Goal: Information Seeking & Learning: Find contact information

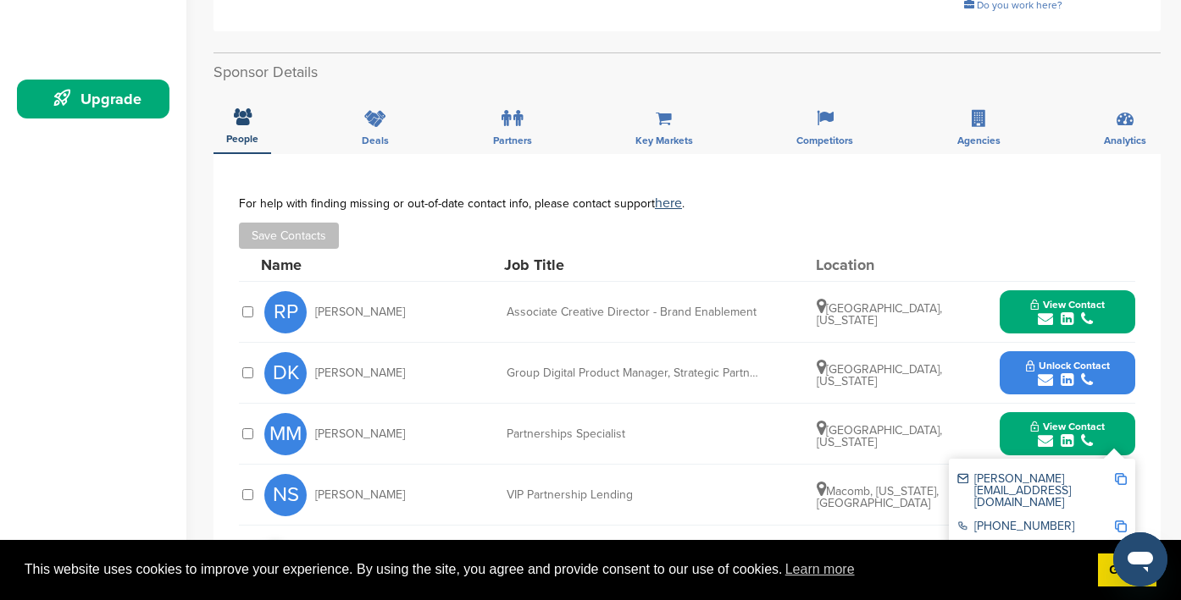
scroll to position [453, 0]
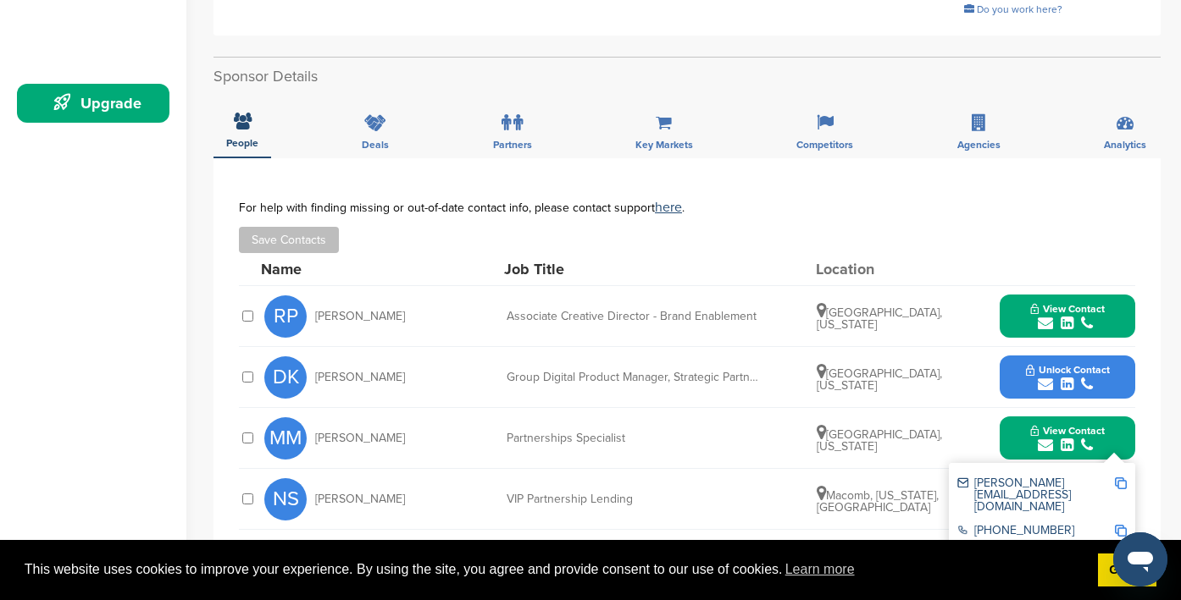
click at [1060, 324] on icon "submit" at bounding box center [1066, 323] width 13 height 15
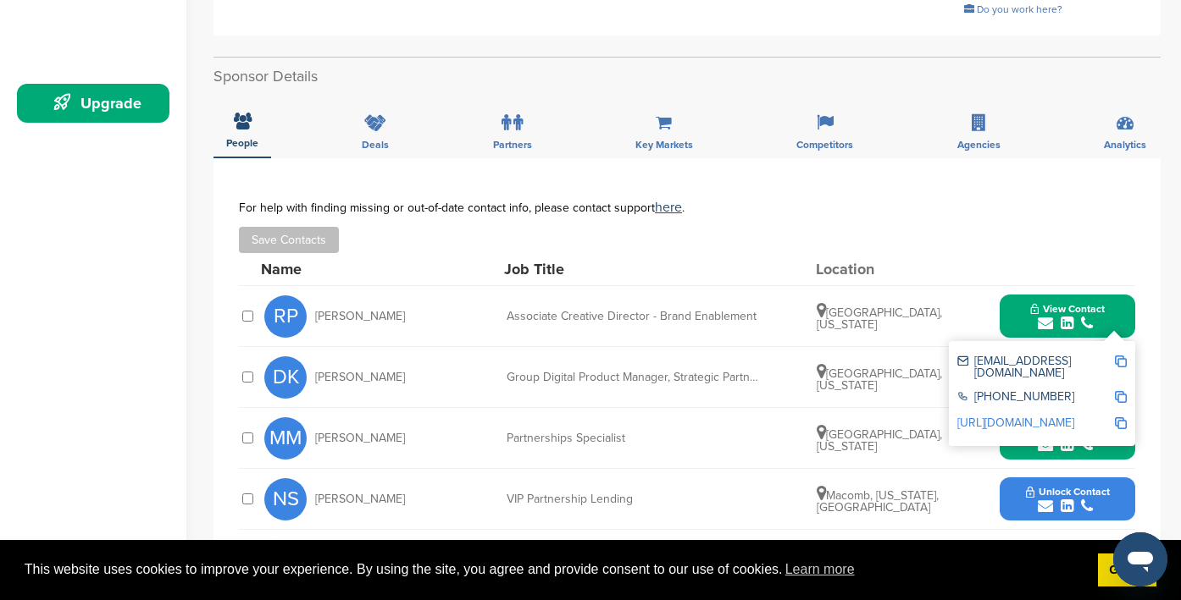
click at [1007, 417] on link "http://www.linkedin.com/in/projectrudolph" at bounding box center [1015, 423] width 117 height 14
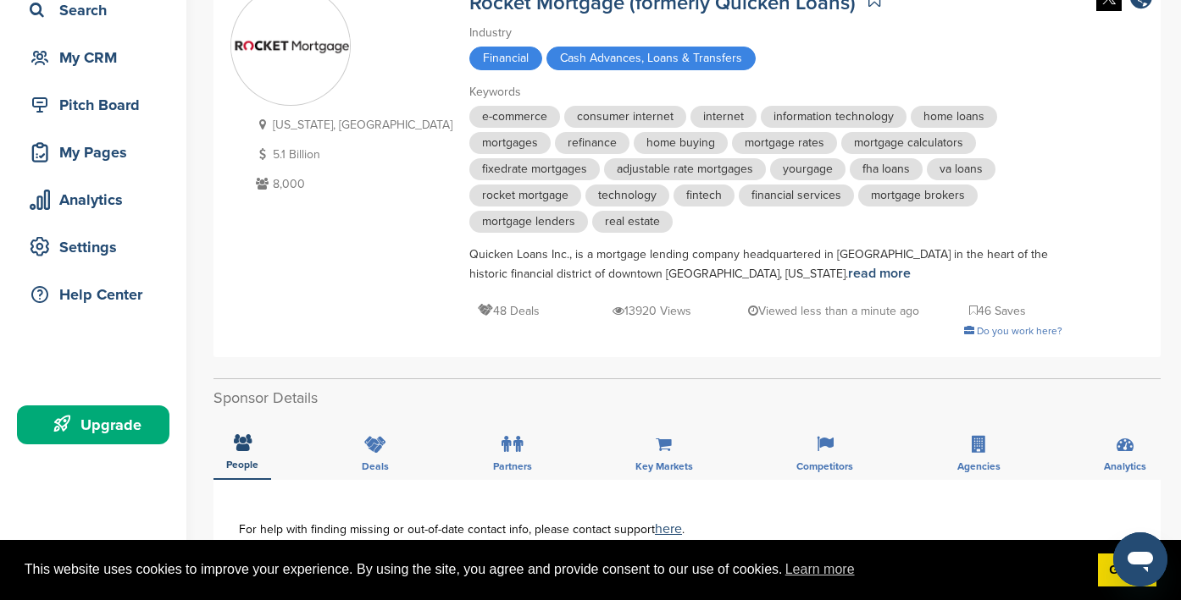
scroll to position [0, 0]
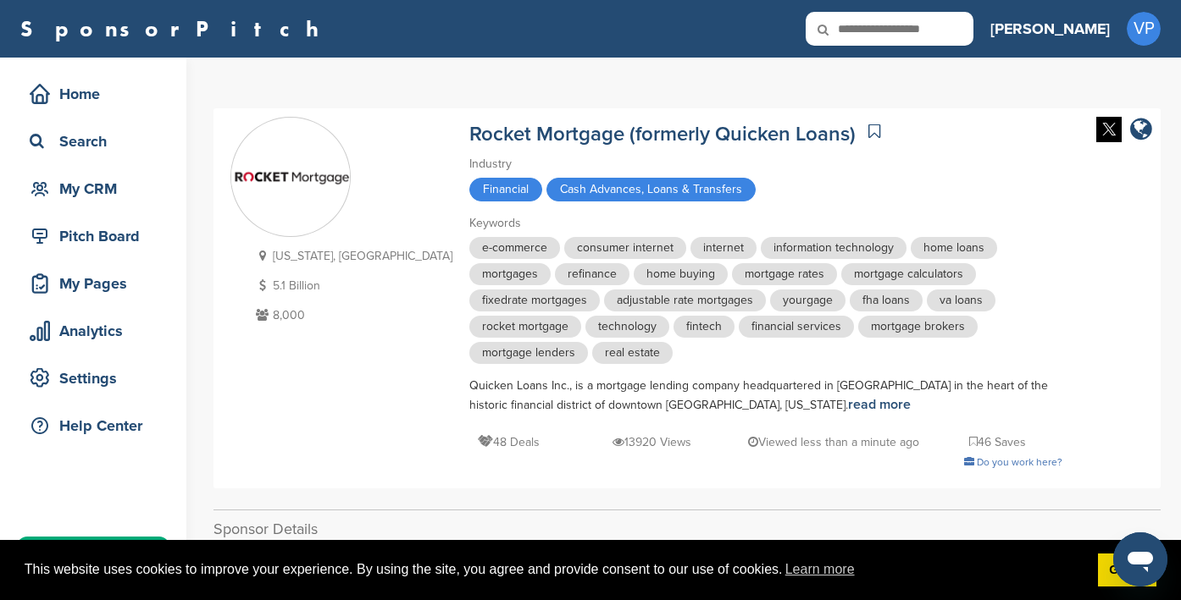
click at [962, 41] on input "text" at bounding box center [889, 29] width 168 height 34
type input "*********"
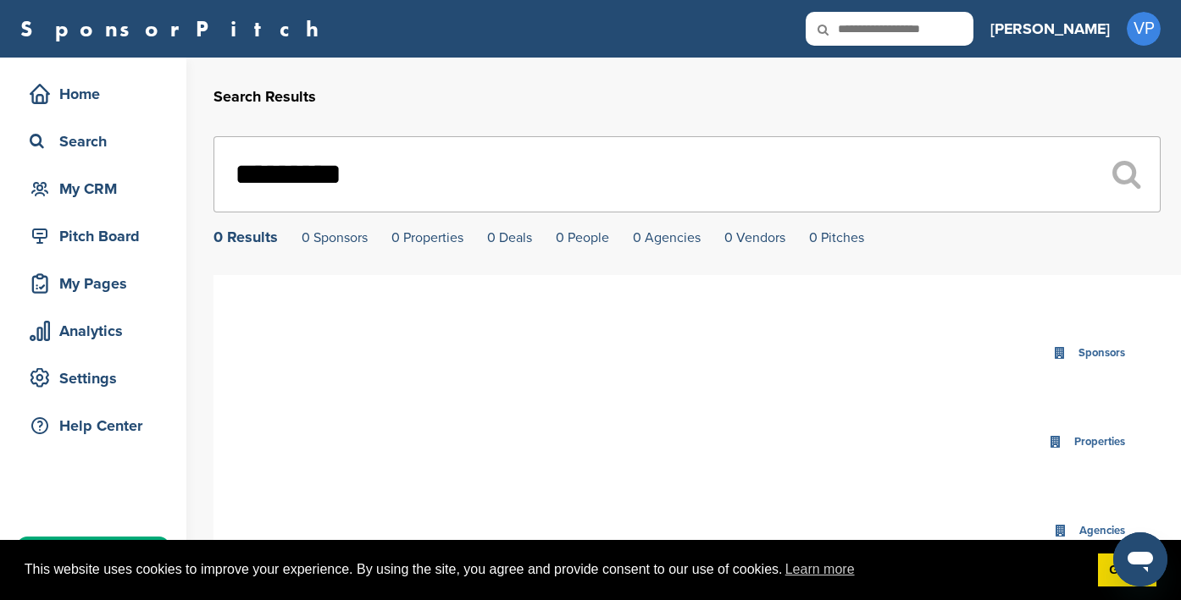
click at [507, 180] on input "*********" at bounding box center [686, 174] width 947 height 76
click at [89, 146] on div "Search" at bounding box center [97, 141] width 144 height 30
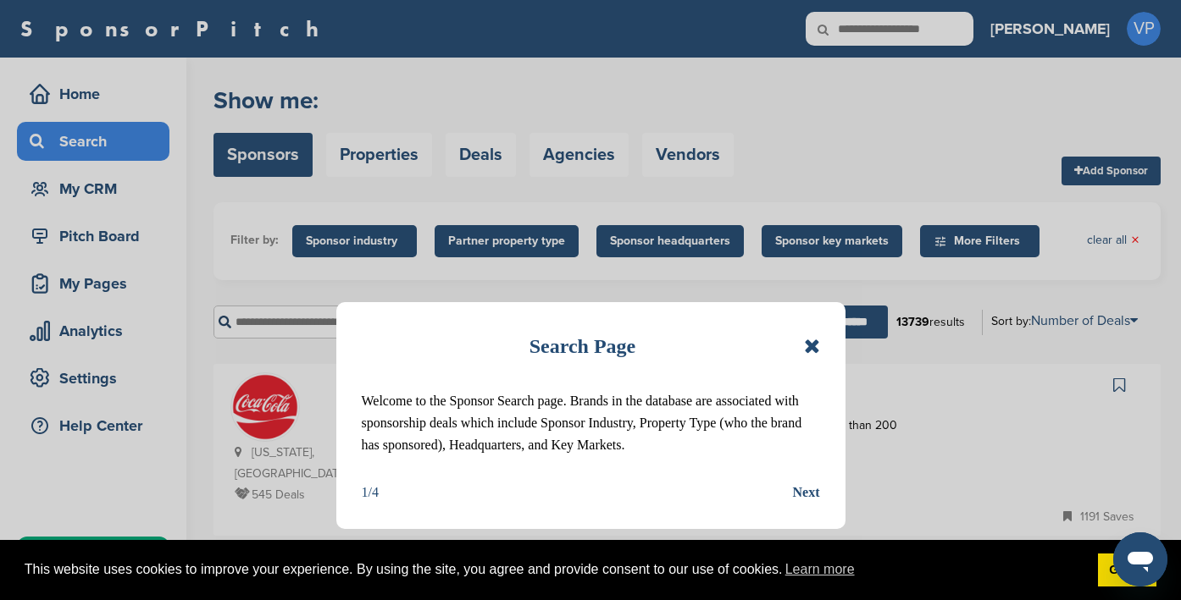
click at [806, 343] on icon at bounding box center [812, 346] width 16 height 20
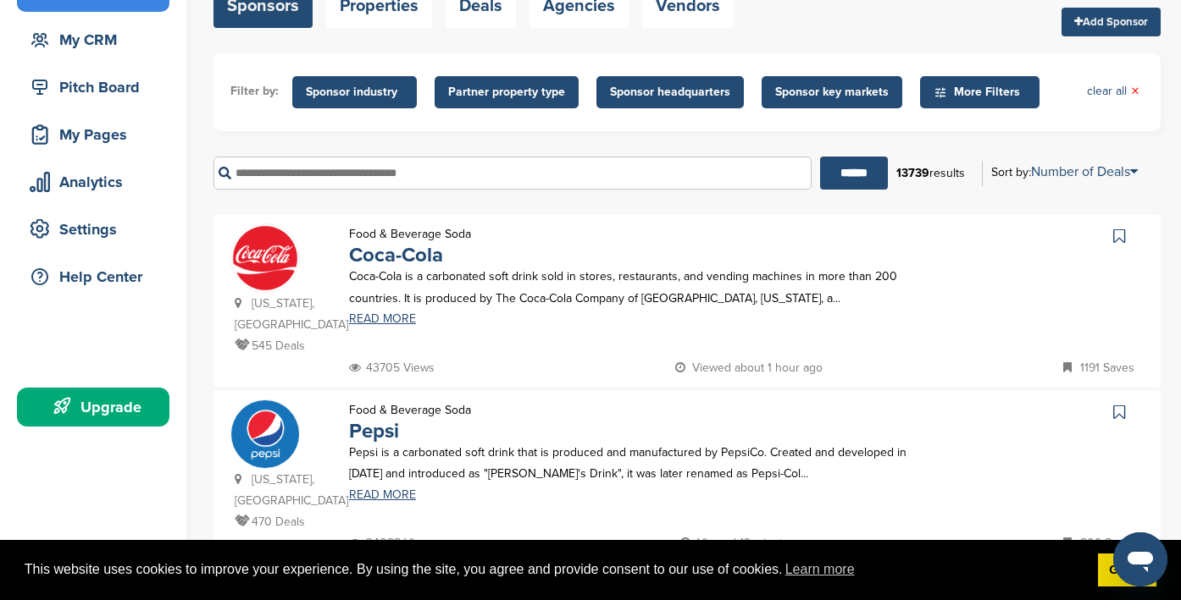
scroll to position [163, 0]
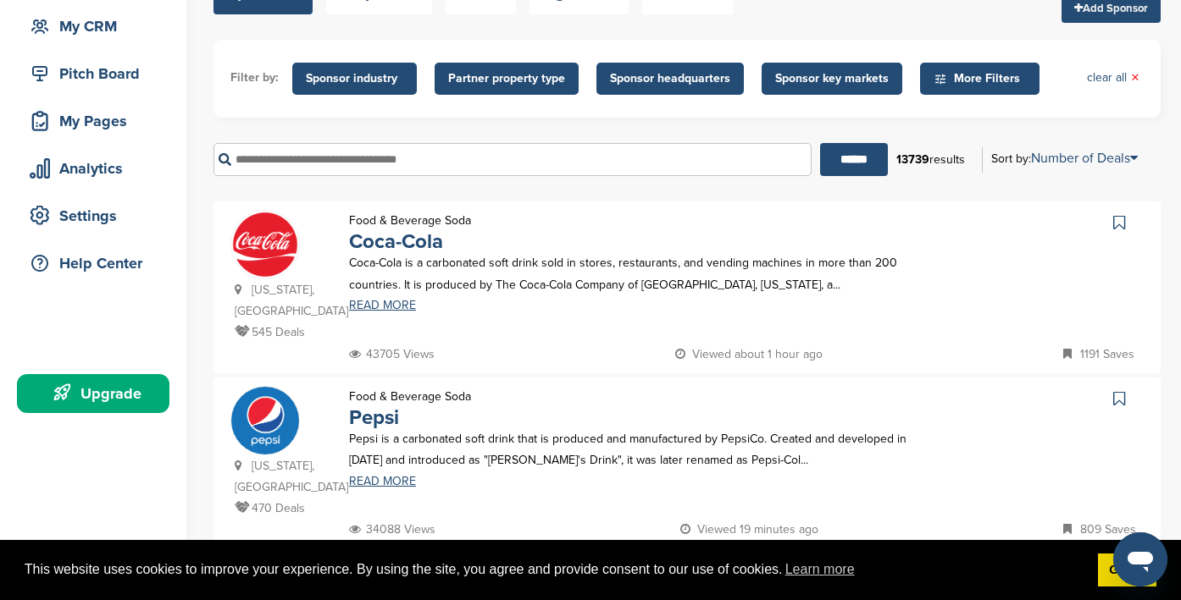
click at [398, 315] on div "Food & Beverage Soda Coca-Cola Coca-Cola is a carbonated soft drink sold in sto…" at bounding box center [636, 277] width 609 height 134
click at [393, 311] on link "READ MORE" at bounding box center [636, 306] width 575 height 12
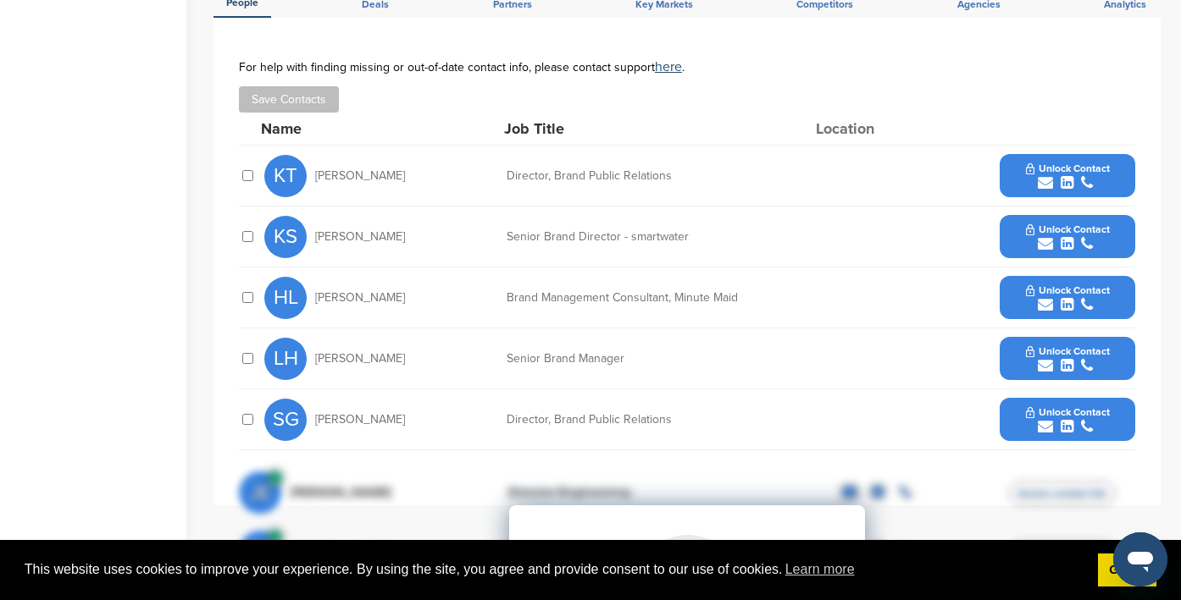
scroll to position [576, 0]
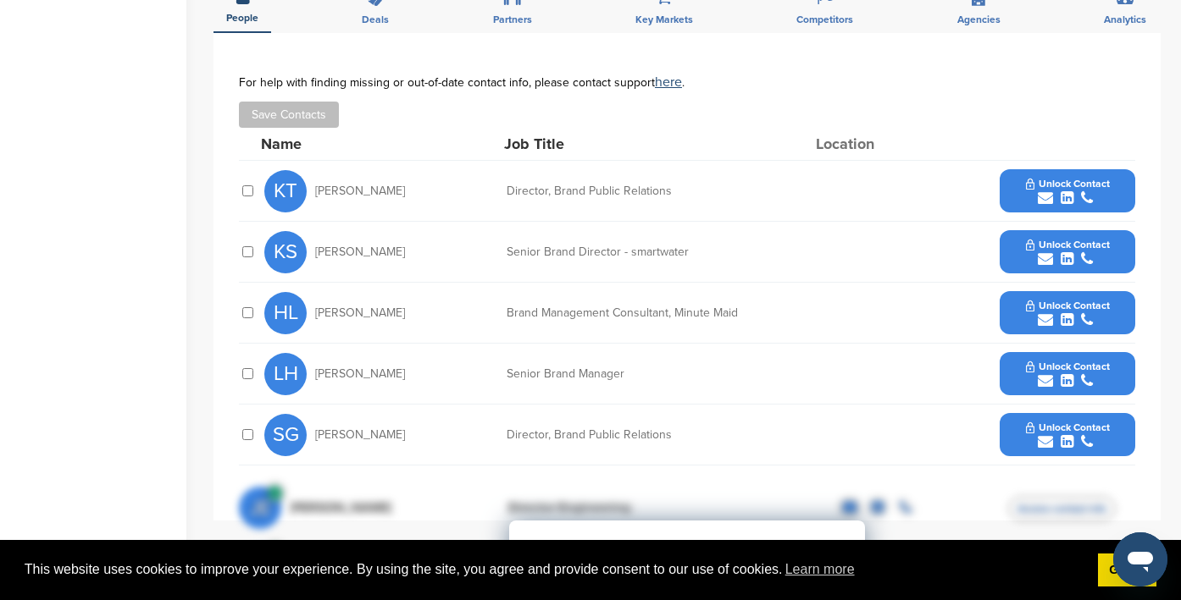
click at [1063, 198] on icon "submit" at bounding box center [1066, 198] width 13 height 15
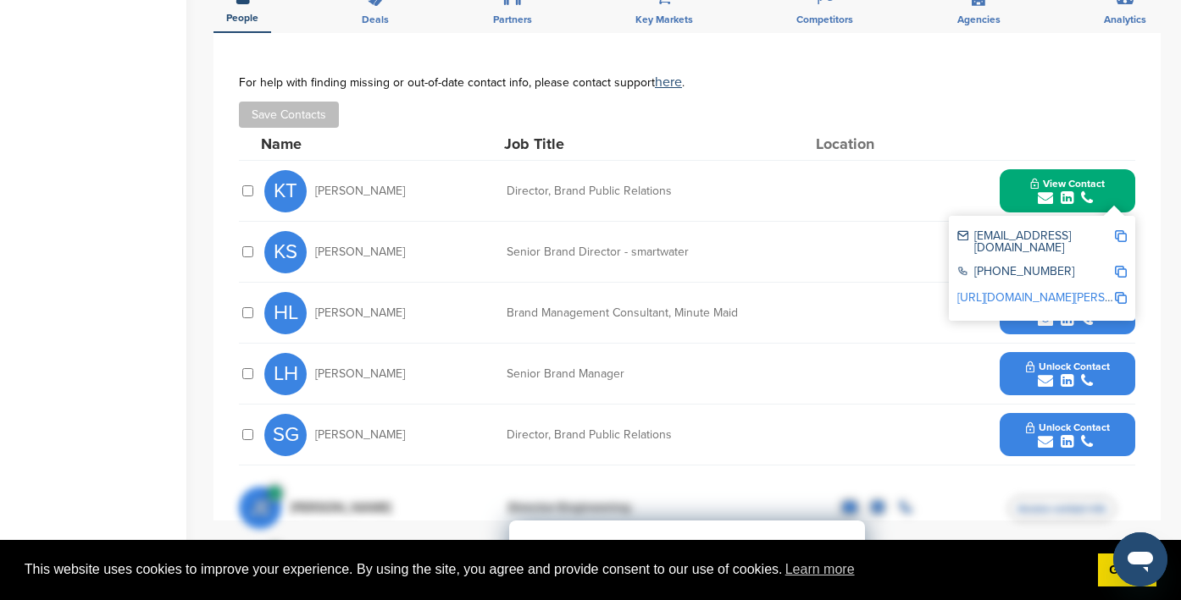
click at [1027, 290] on link "http://www.linkedin.com/in/krista-tietjen-92965323" at bounding box center [1060, 297] width 207 height 14
click at [802, 245] on div "KS Kate Santore Senior Brand Director - smartwater Unlock Contact" at bounding box center [699, 252] width 871 height 60
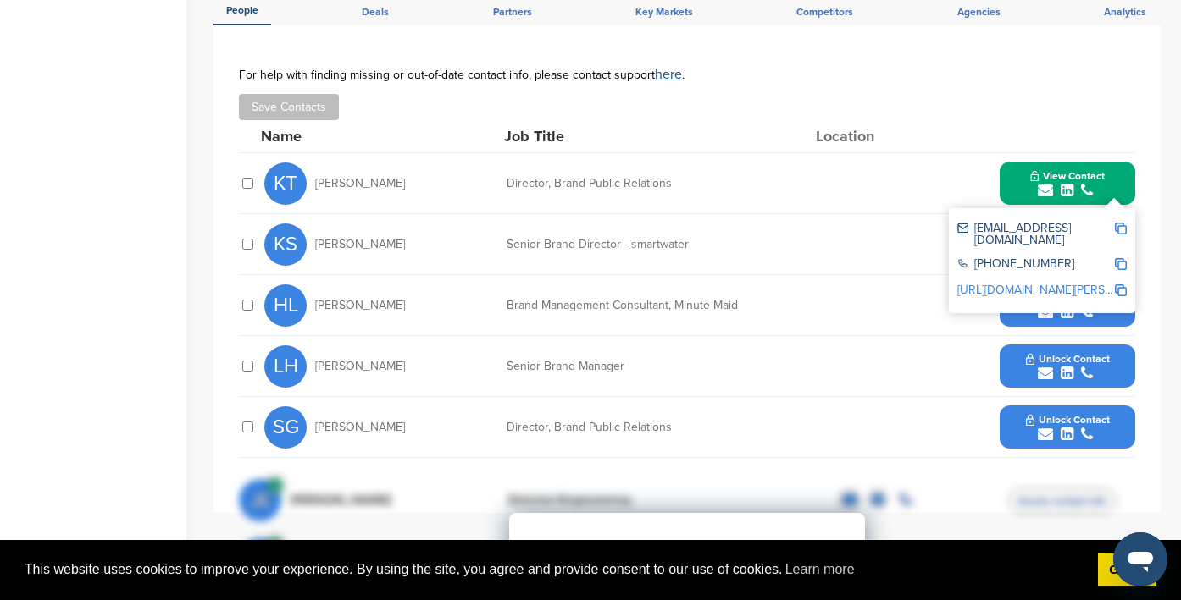
click at [987, 77] on div "For help with finding missing or out-of-date contact info, please contact suppo…" at bounding box center [687, 75] width 896 height 14
click at [1149, 210] on div "**********" at bounding box center [686, 269] width 947 height 488
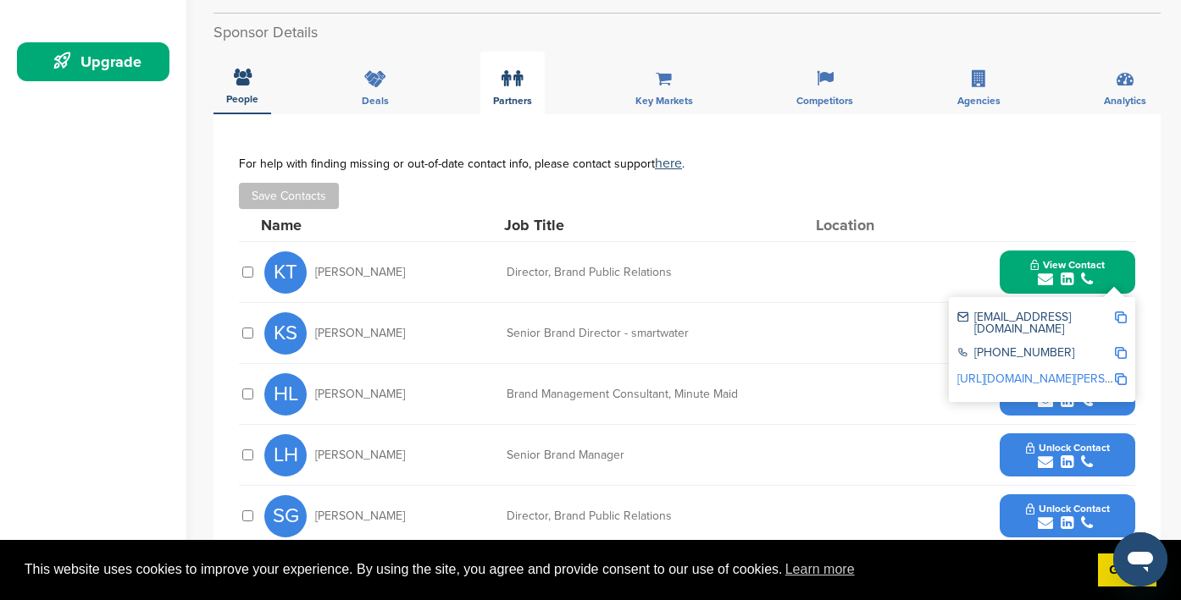
click at [511, 86] on label at bounding box center [511, 79] width 21 height 34
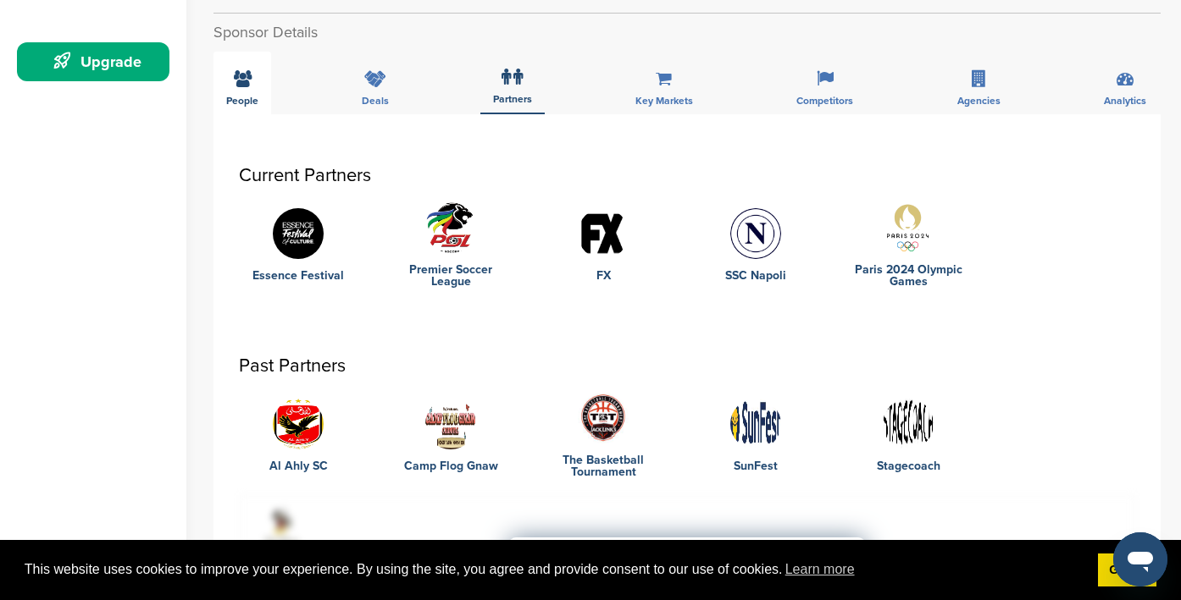
click at [241, 91] on div "People" at bounding box center [242, 83] width 58 height 63
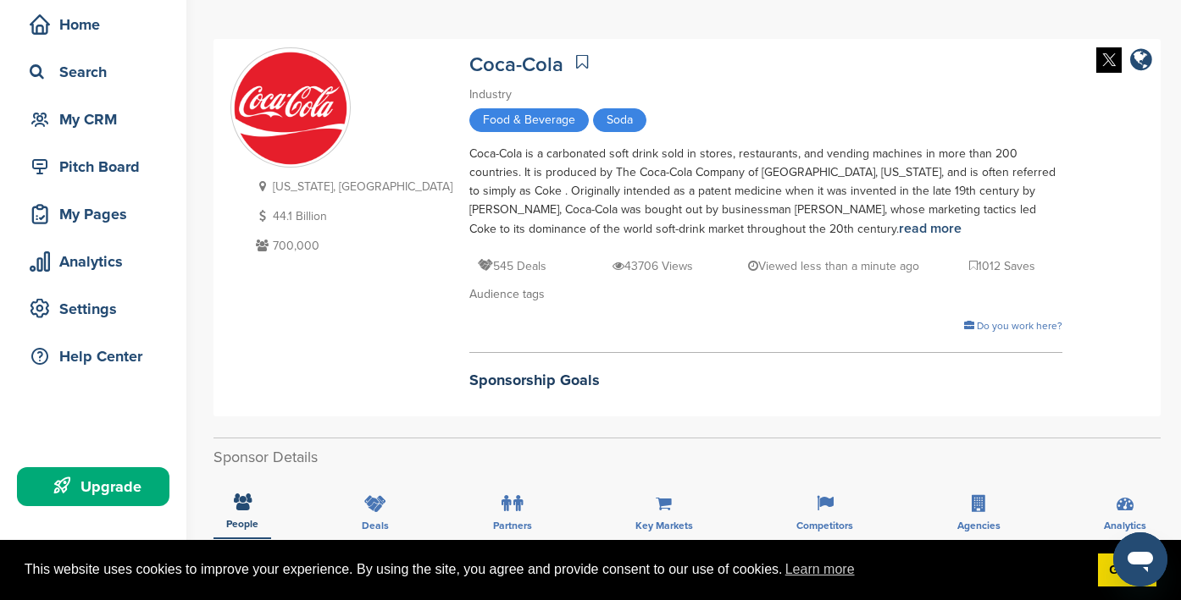
scroll to position [0, 0]
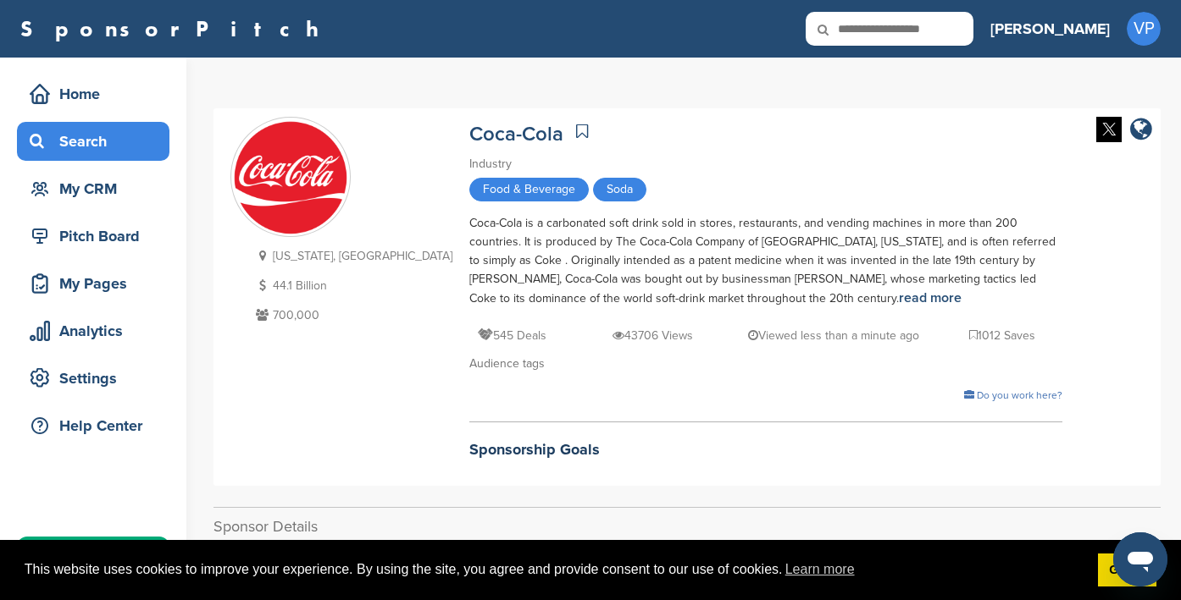
click at [96, 140] on div "Search" at bounding box center [97, 141] width 144 height 30
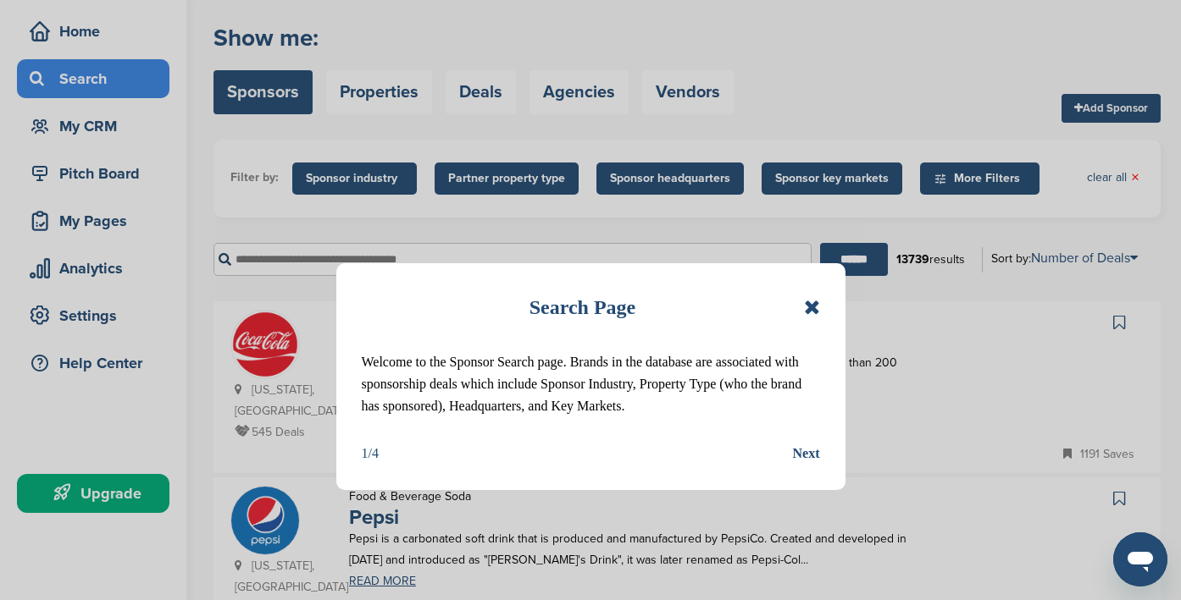
scroll to position [63, 0]
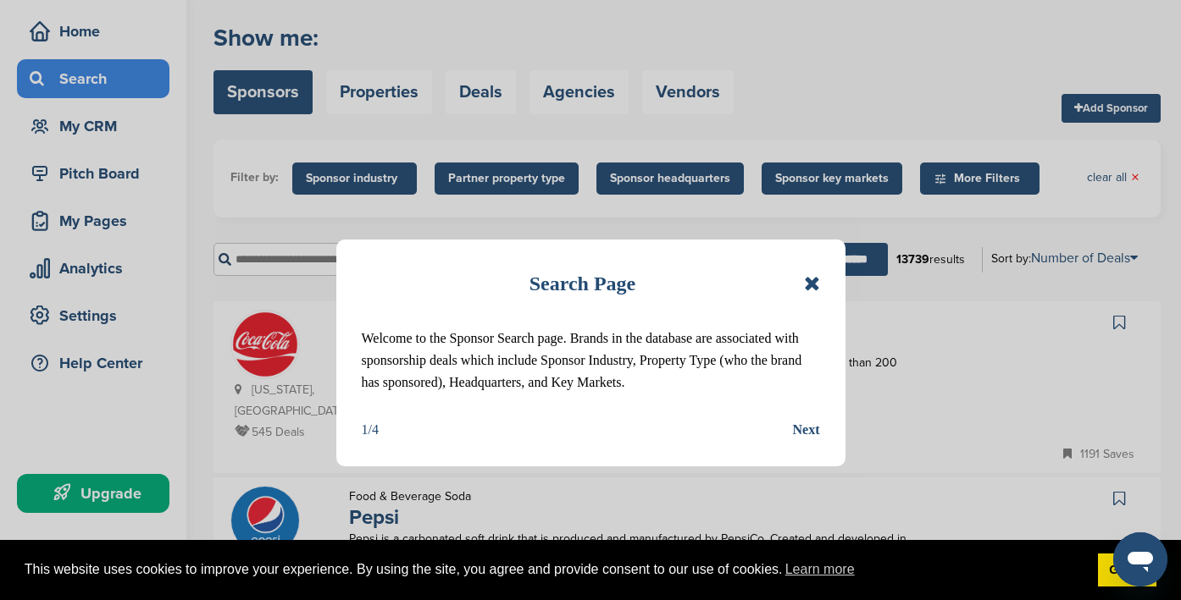
click at [814, 279] on icon at bounding box center [812, 284] width 16 height 20
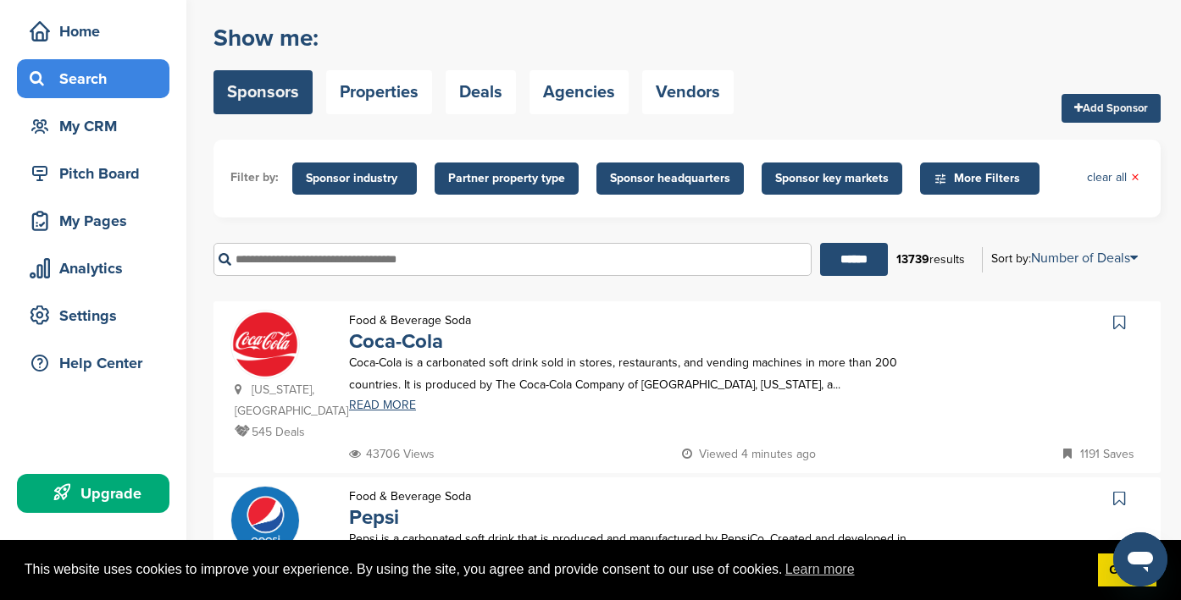
click at [379, 183] on span "Sponsor industry" at bounding box center [354, 178] width 97 height 19
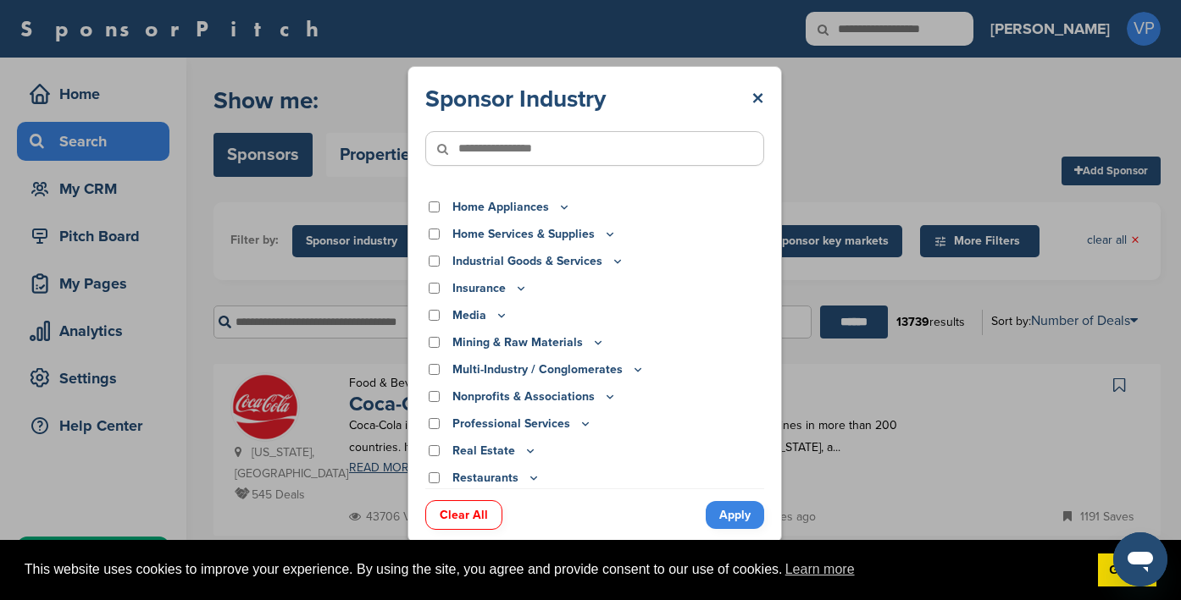
scroll to position [27, 0]
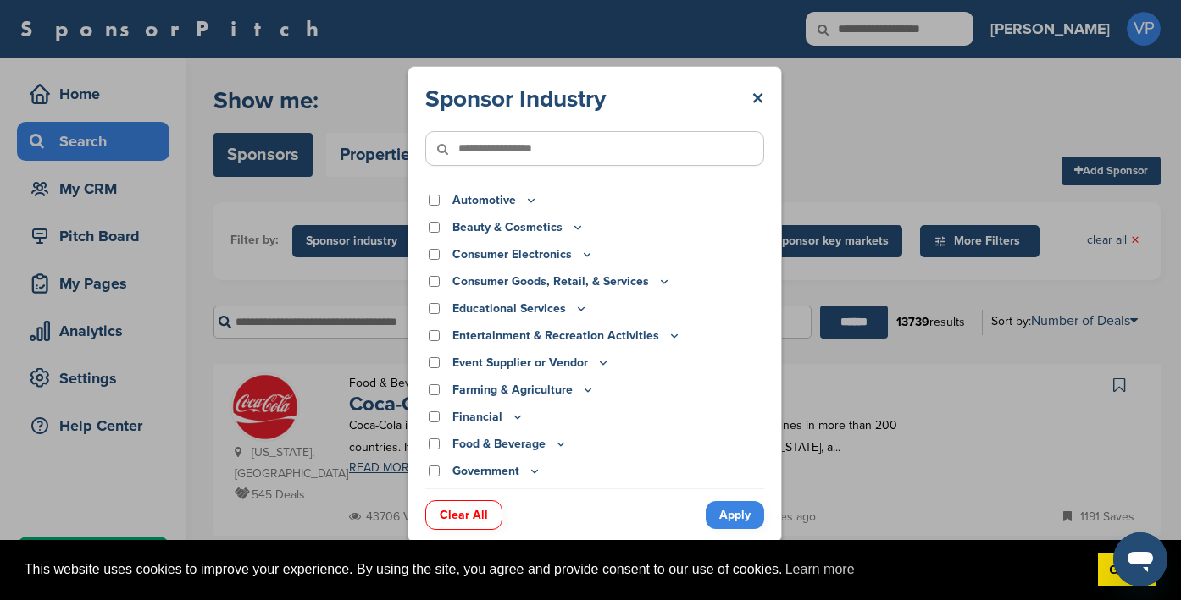
click at [527, 151] on input"] "text" at bounding box center [594, 148] width 339 height 35
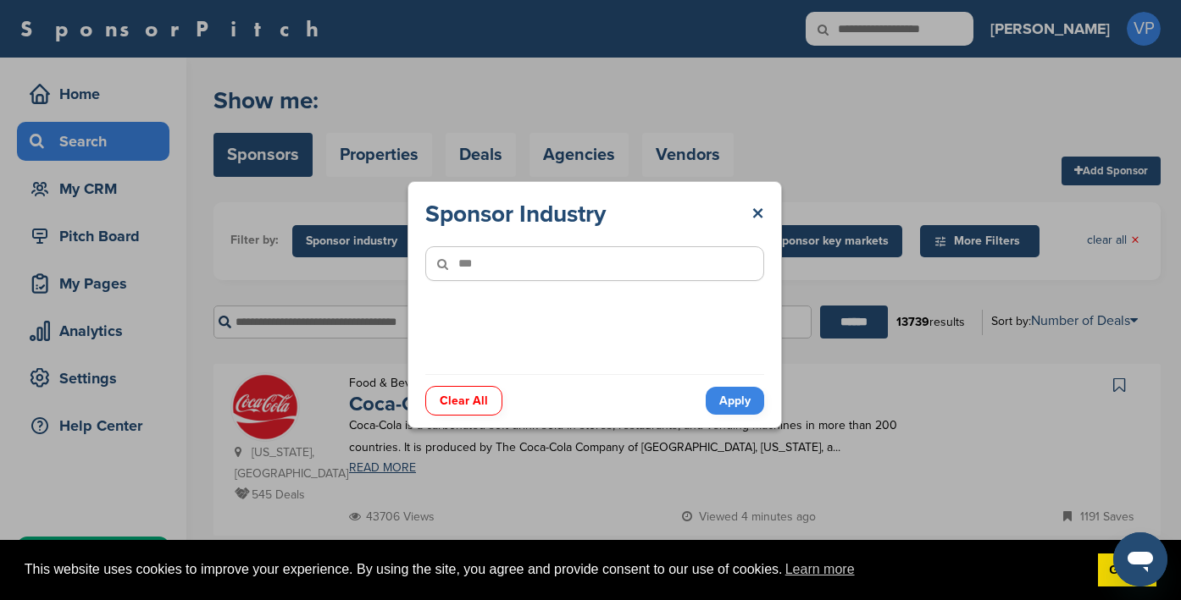
type input"] "***"
click at [729, 409] on link "Apply" at bounding box center [734, 401] width 58 height 28
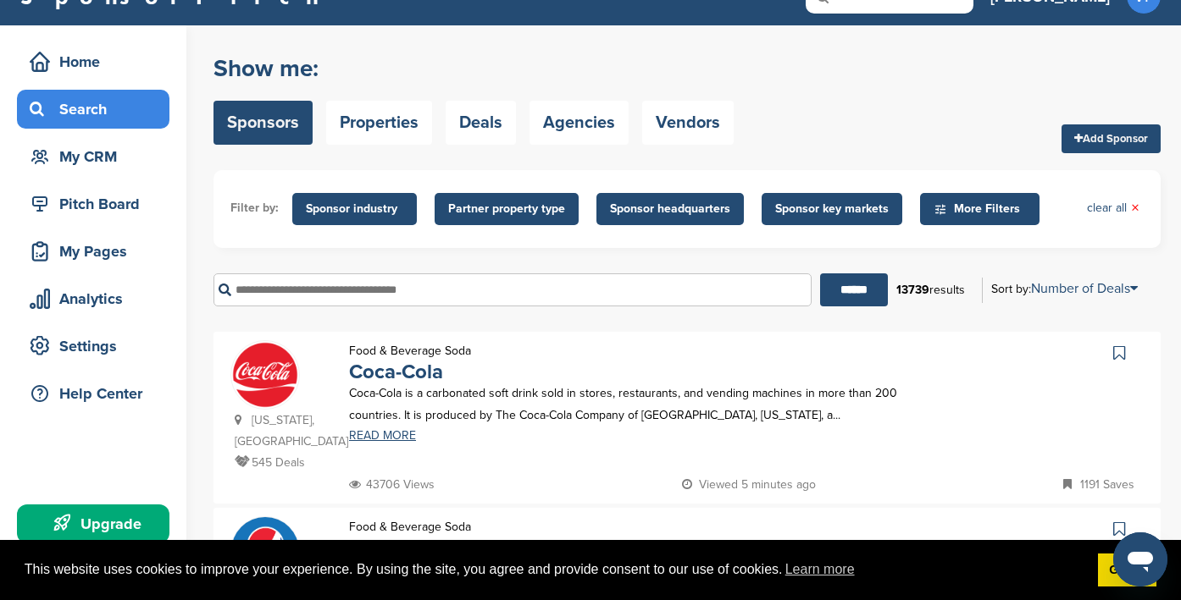
scroll to position [18, 0]
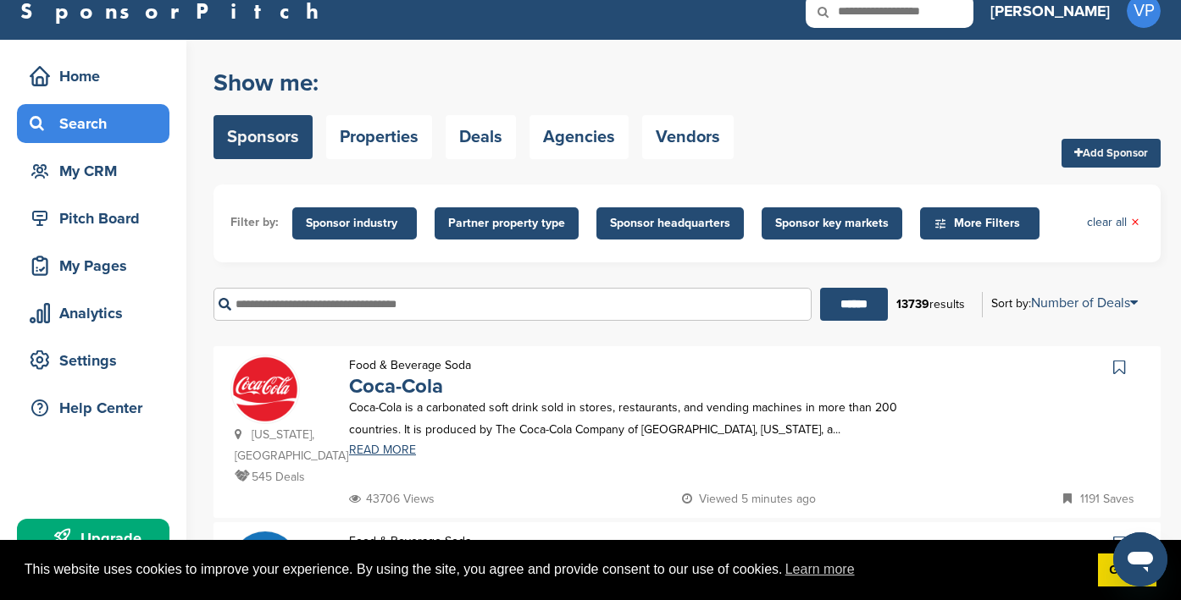
click at [347, 234] on span "Sponsor industry" at bounding box center [354, 223] width 124 height 32
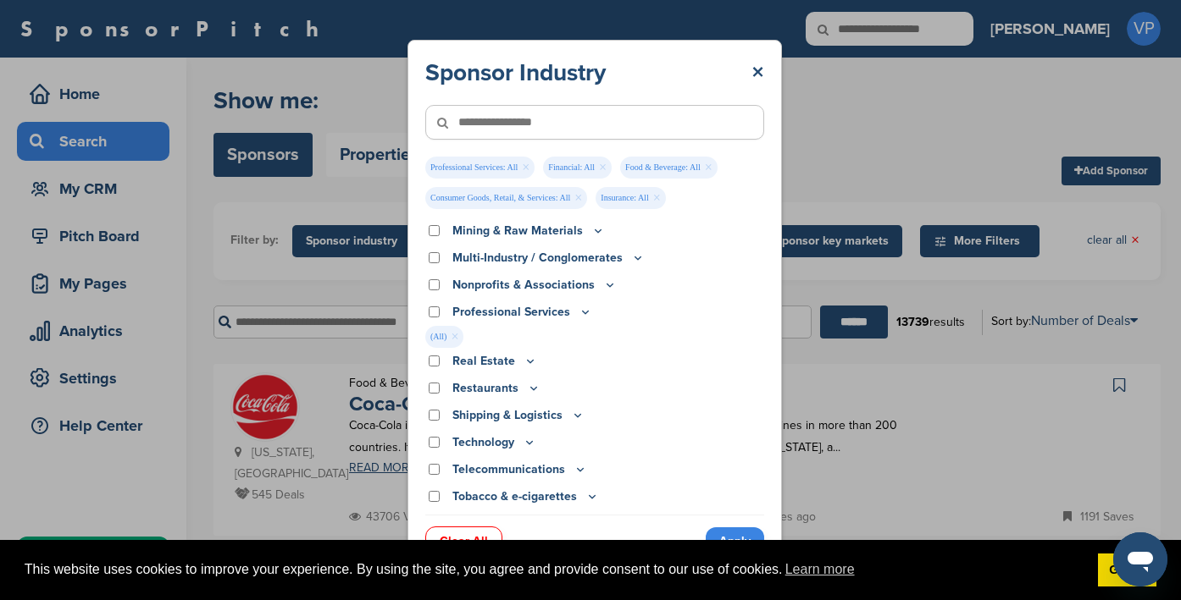
scroll to position [594, 0]
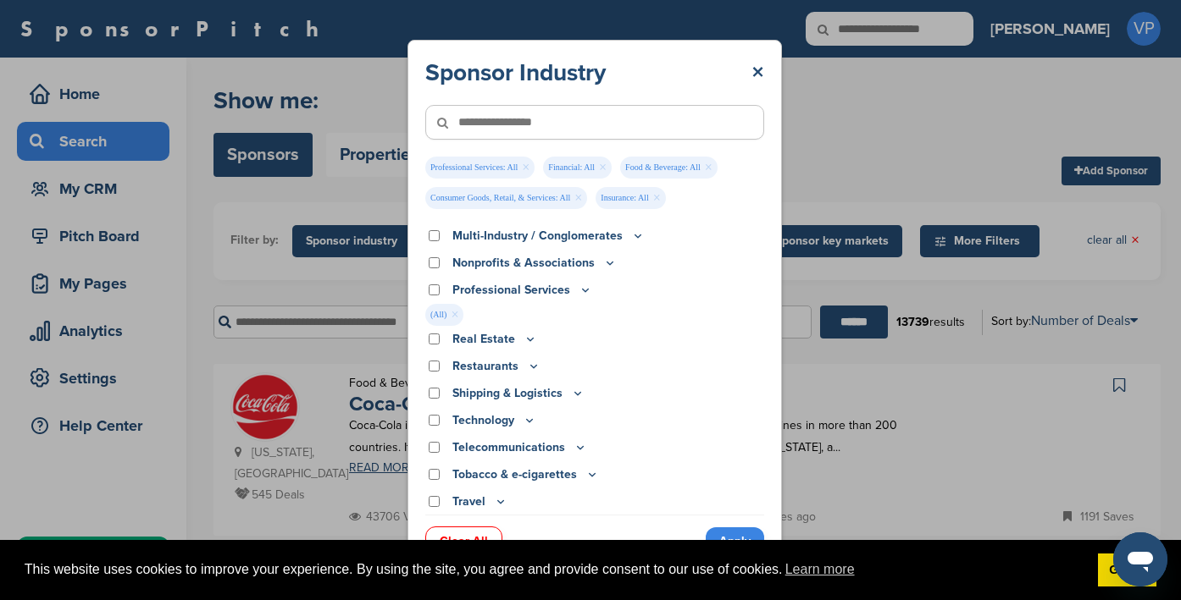
click at [723, 534] on link "Apply" at bounding box center [734, 542] width 58 height 28
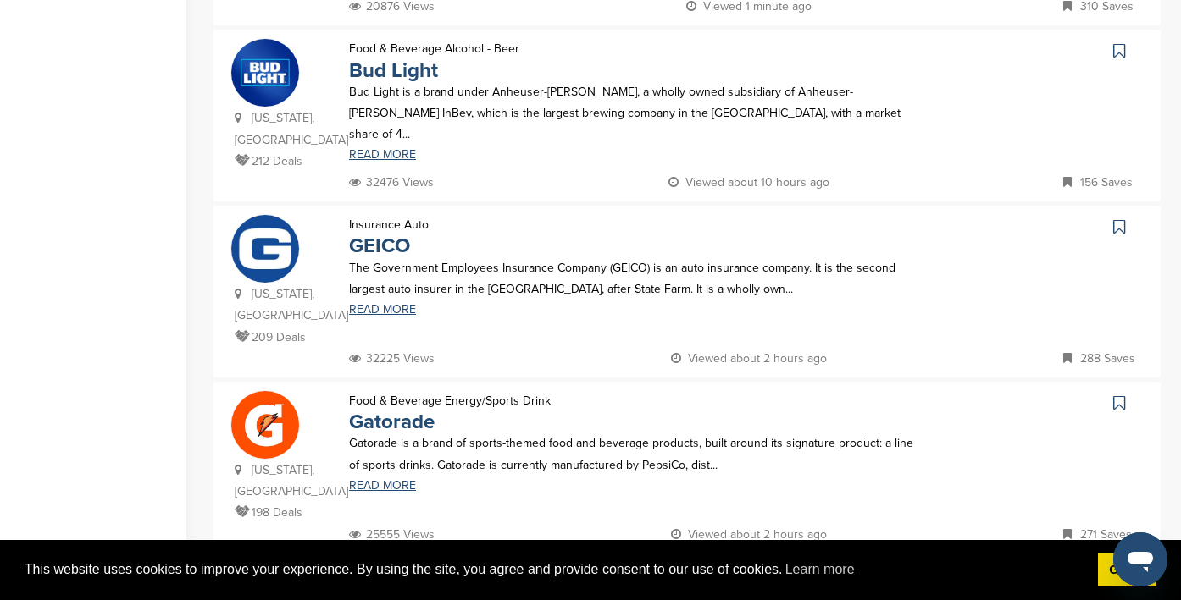
scroll to position [948, 0]
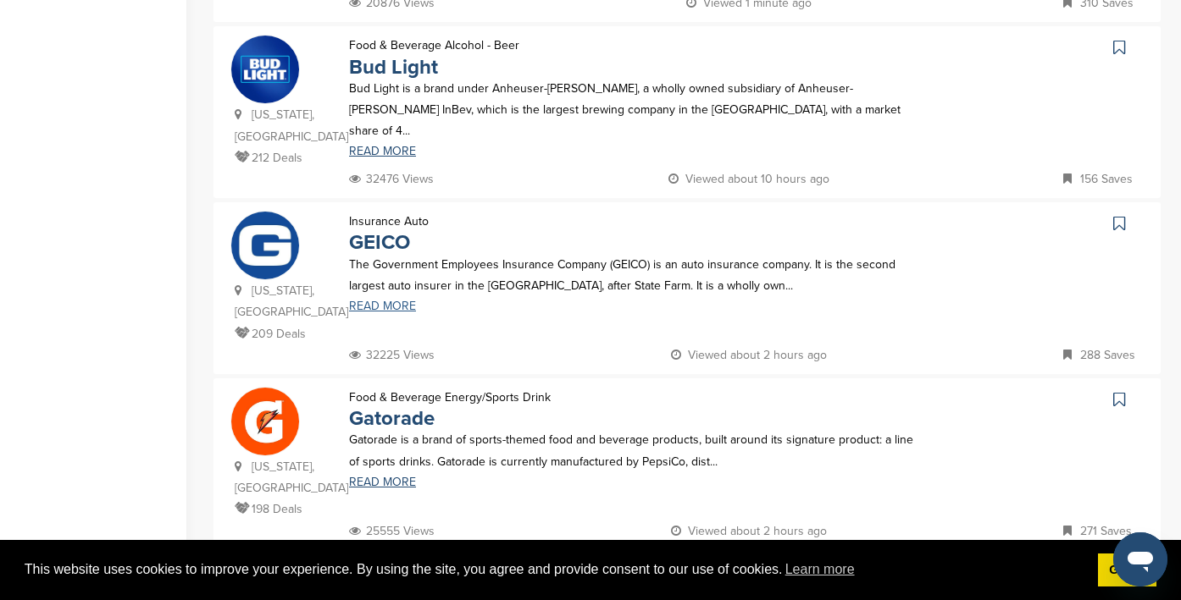
click at [388, 301] on link "READ MORE" at bounding box center [636, 307] width 575 height 12
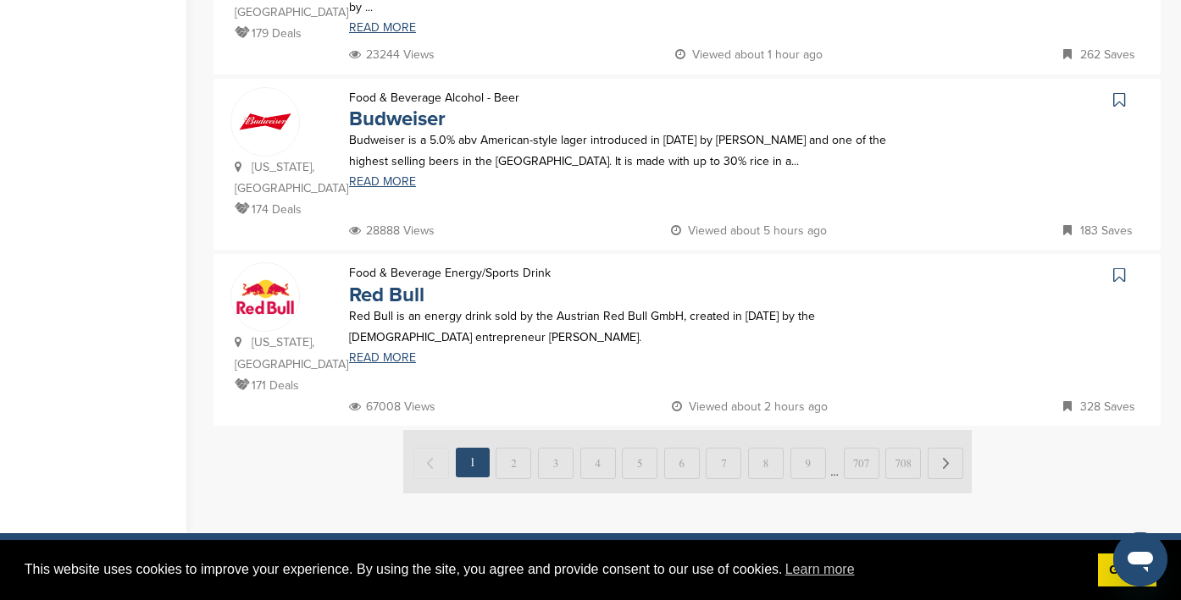
scroll to position [1778, 0]
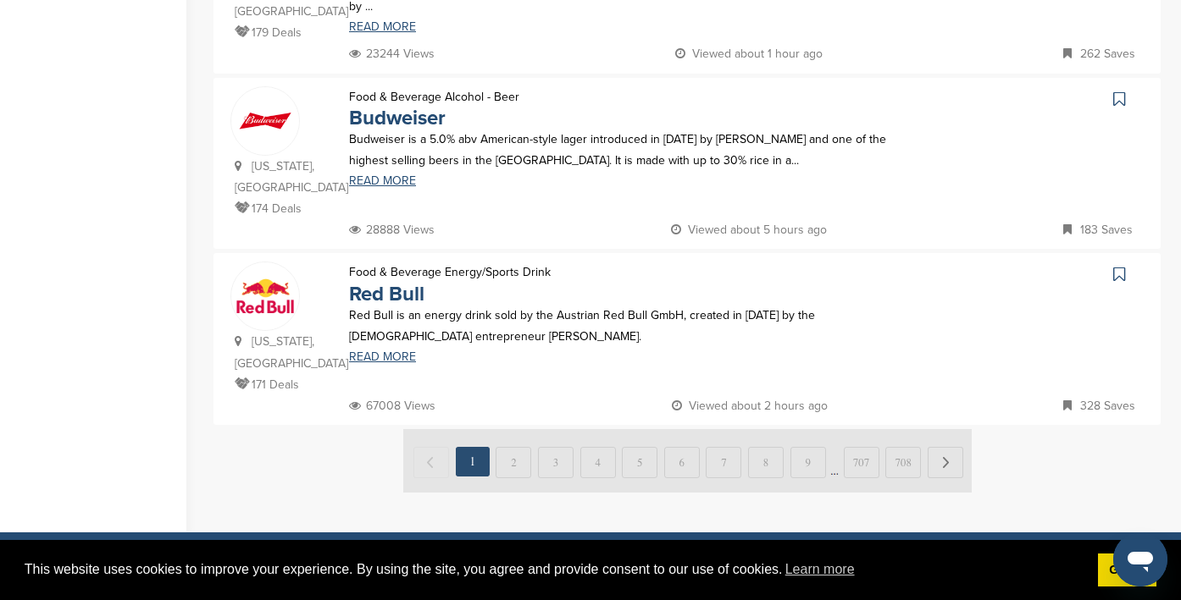
click at [508, 429] on img at bounding box center [687, 461] width 568 height 64
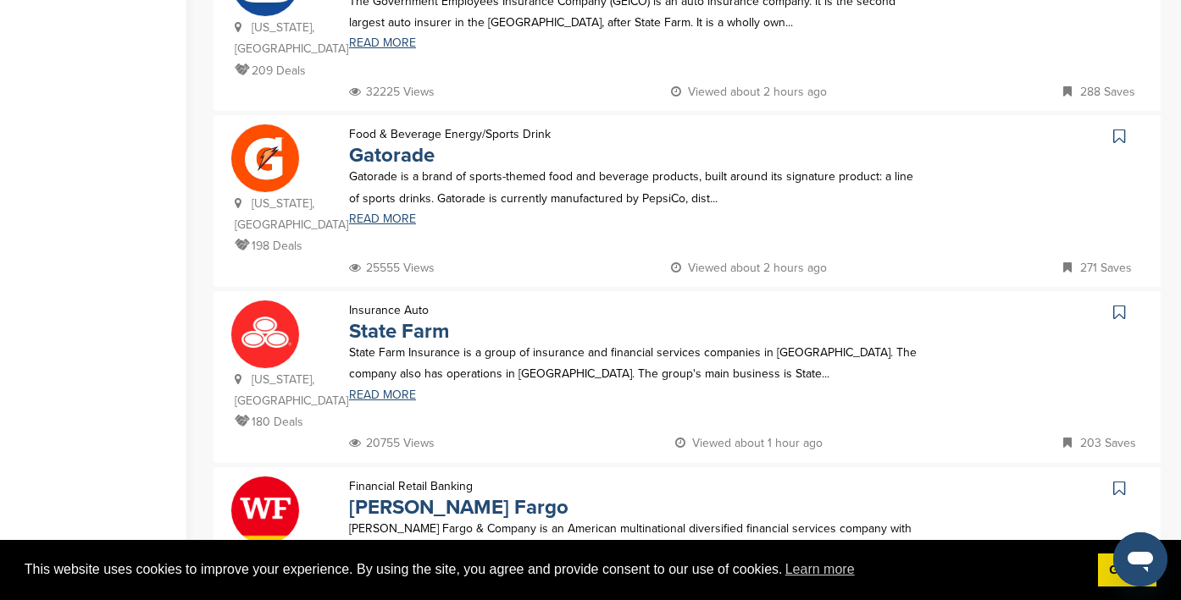
scroll to position [1215, 0]
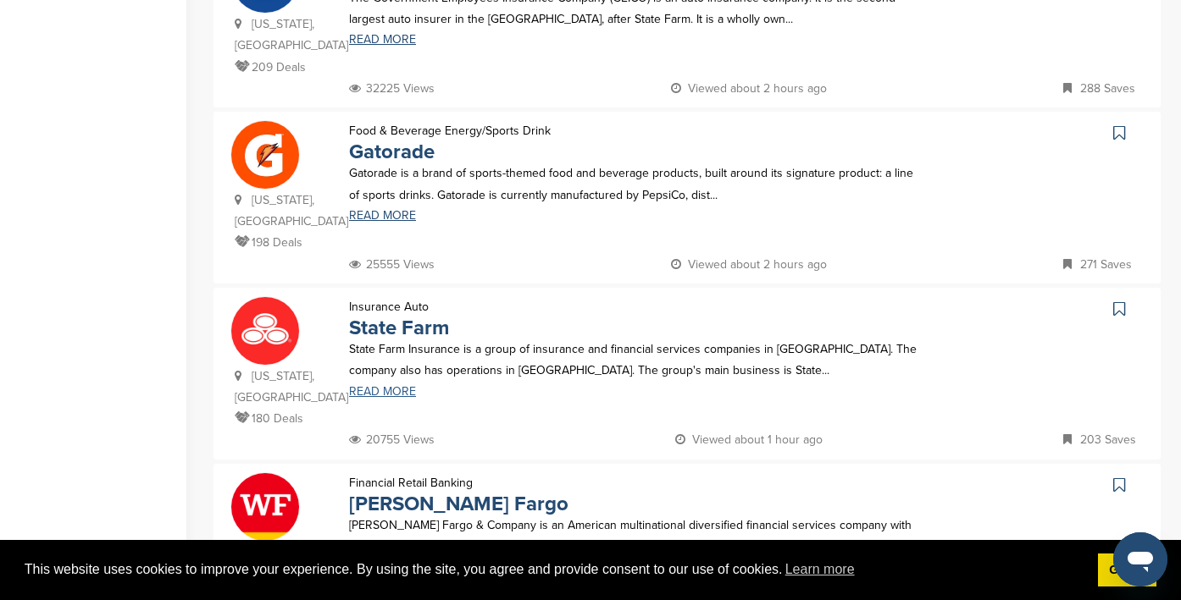
click at [386, 386] on link "READ MORE" at bounding box center [636, 392] width 575 height 12
click at [398, 210] on link "READ MORE" at bounding box center [636, 216] width 575 height 12
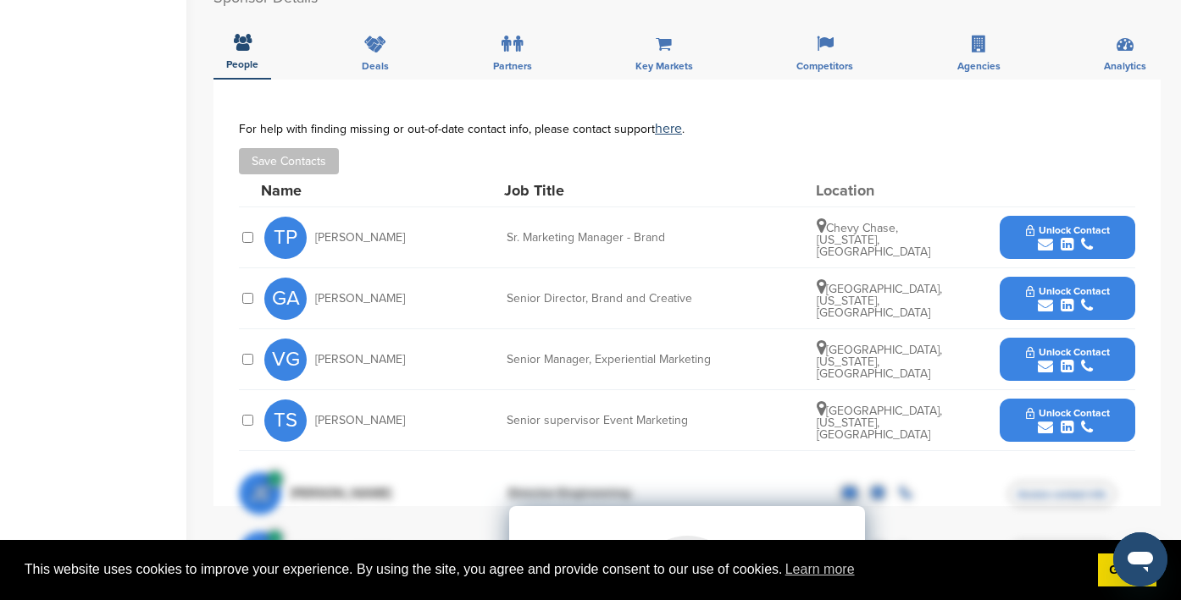
scroll to position [639, 0]
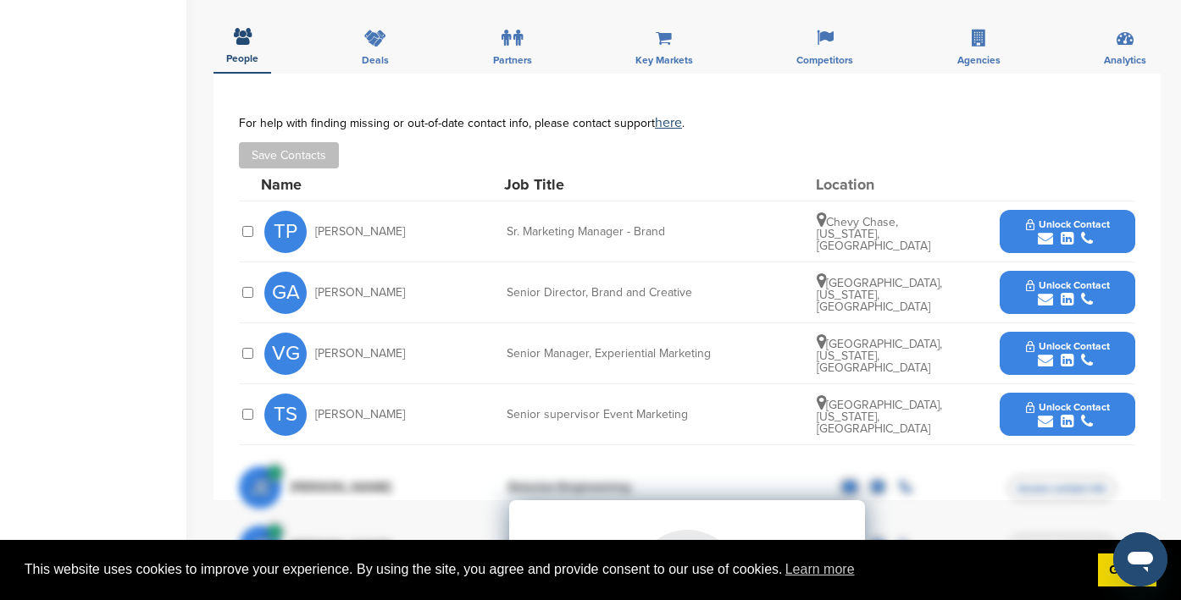
click at [1064, 353] on icon "submit" at bounding box center [1066, 360] width 13 height 15
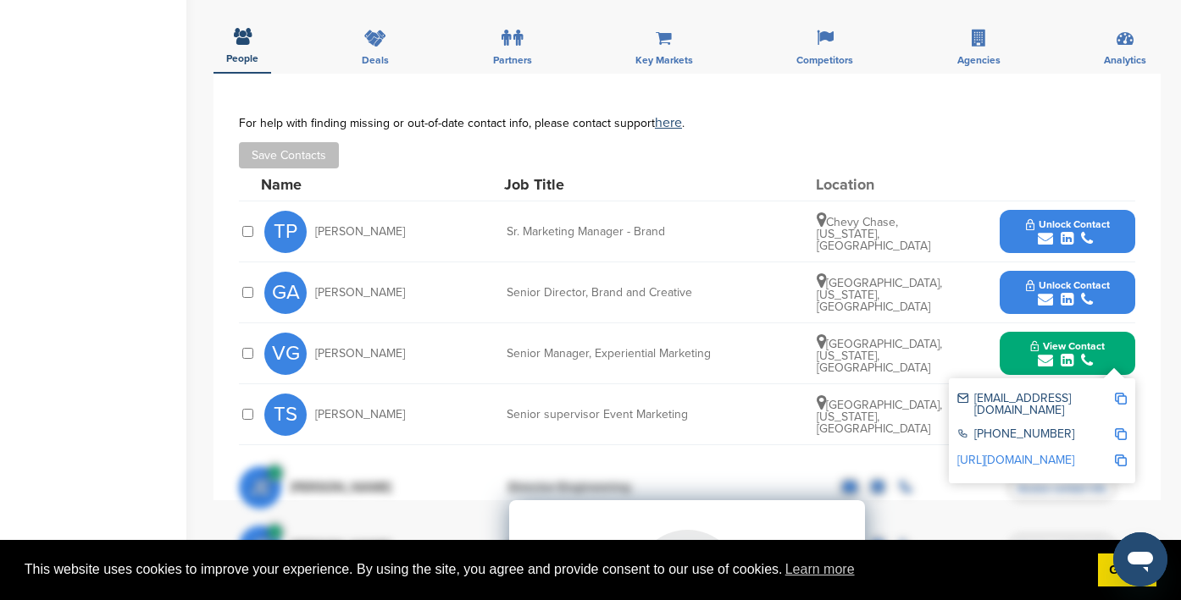
click at [1015, 453] on link "[URL][DOMAIN_NAME]" at bounding box center [1015, 460] width 117 height 14
click at [1063, 353] on icon "submit" at bounding box center [1066, 360] width 13 height 15
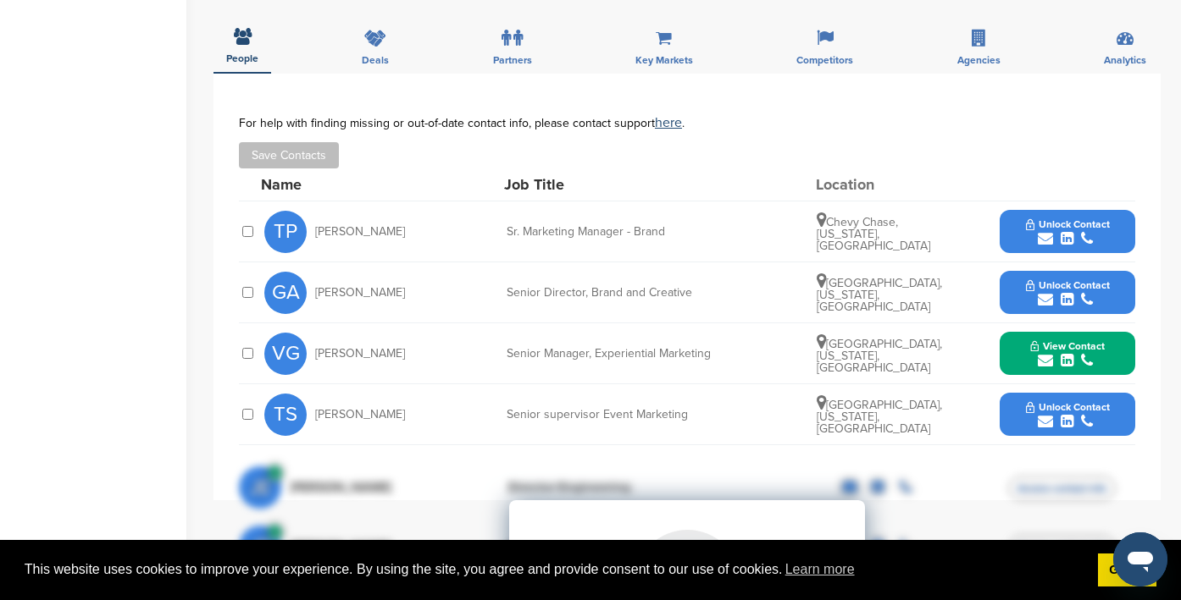
click at [1067, 353] on icon "submit" at bounding box center [1066, 360] width 13 height 15
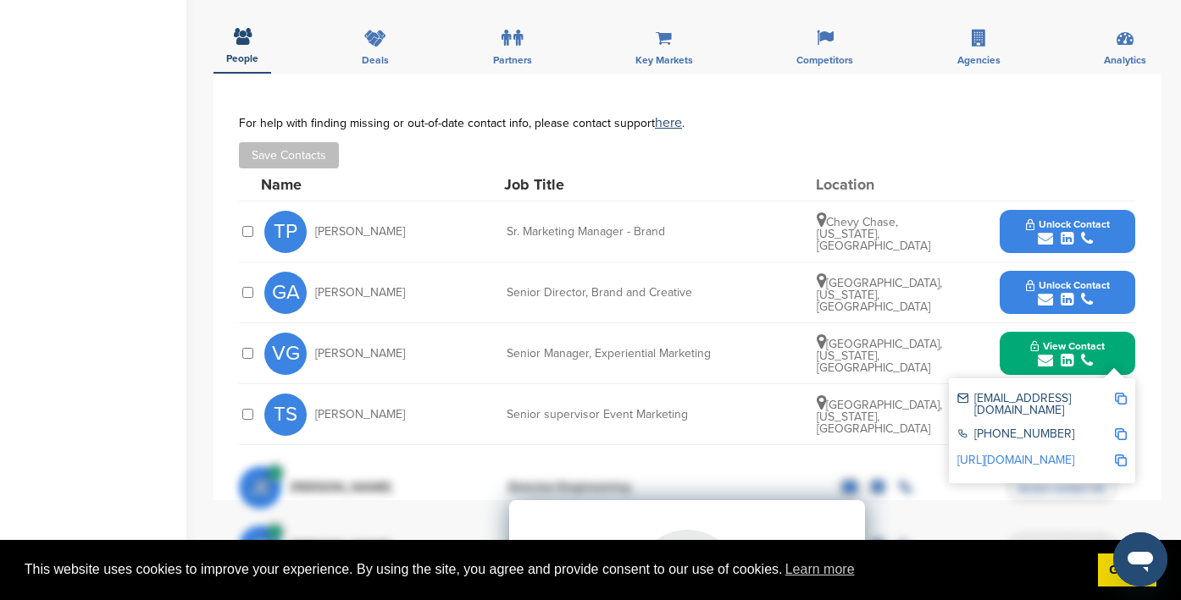
click at [1014, 453] on link "[URL][DOMAIN_NAME]" at bounding box center [1015, 460] width 117 height 14
click at [1121, 393] on img at bounding box center [1120, 399] width 12 height 12
click at [876, 405] on div "TS [PERSON_NAME] Senior supervisor Event Marketing [GEOGRAPHIC_DATA], [US_STATE…" at bounding box center [699, 414] width 871 height 60
click at [1164, 329] on div "You have reached your monthly limit. Please upgrade to access more. Upgrade on …" at bounding box center [696, 308] width 967 height 1781
click at [1064, 177] on div at bounding box center [1066, 184] width 135 height 15
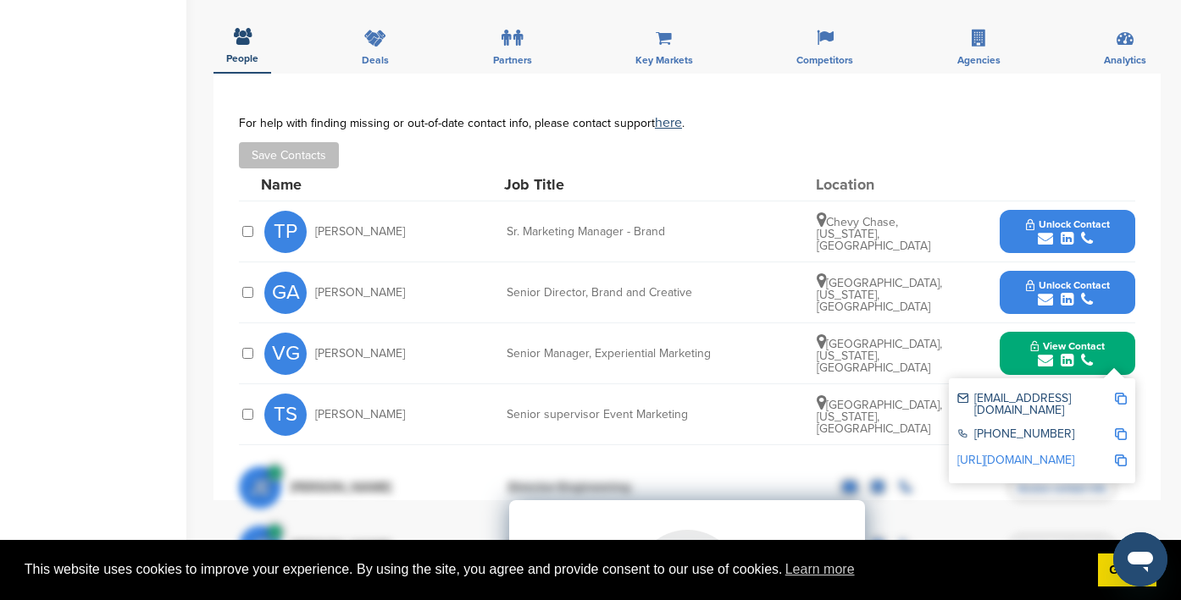
click at [1057, 268] on button "Unlock Contact" at bounding box center [1067, 293] width 124 height 51
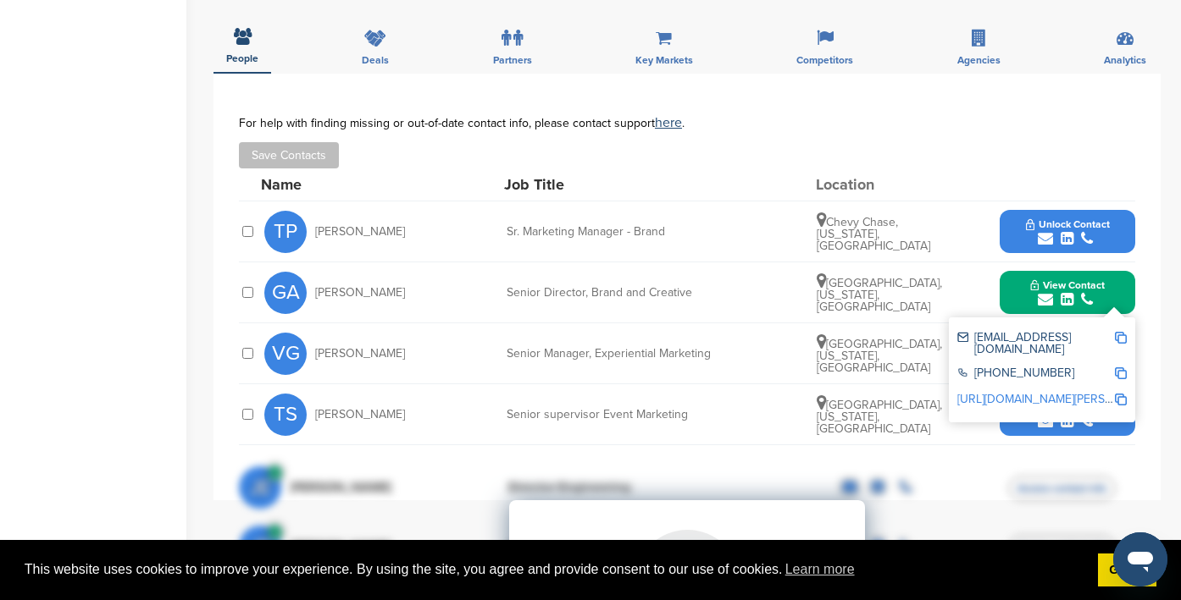
click at [1064, 414] on icon "submit" at bounding box center [1066, 421] width 13 height 15
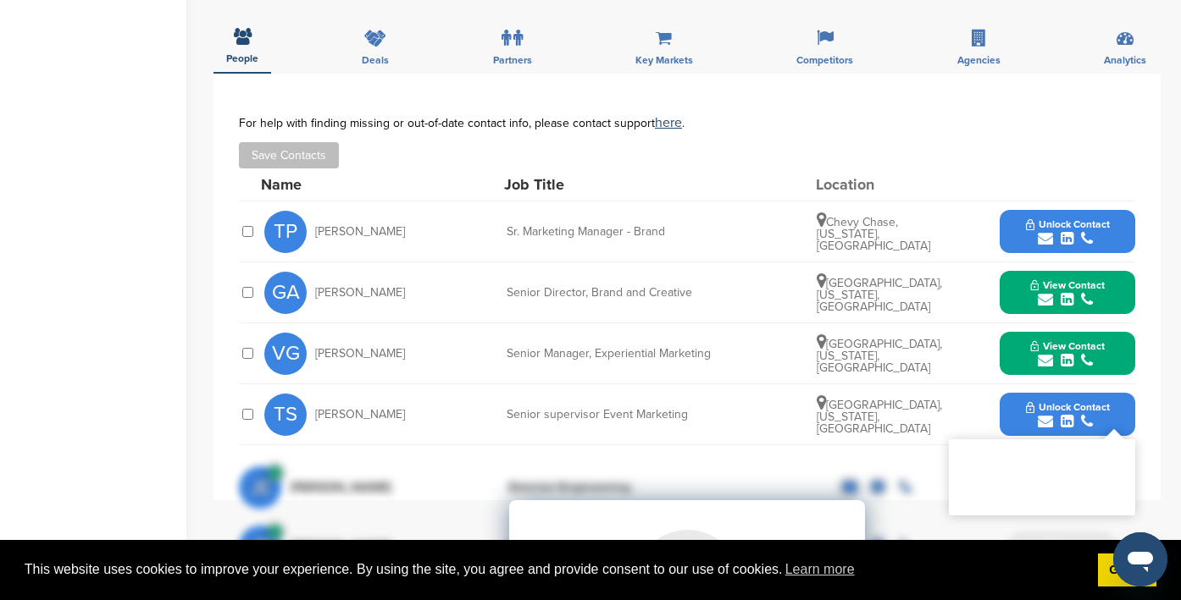
click at [1066, 414] on icon "submit" at bounding box center [1066, 421] width 13 height 15
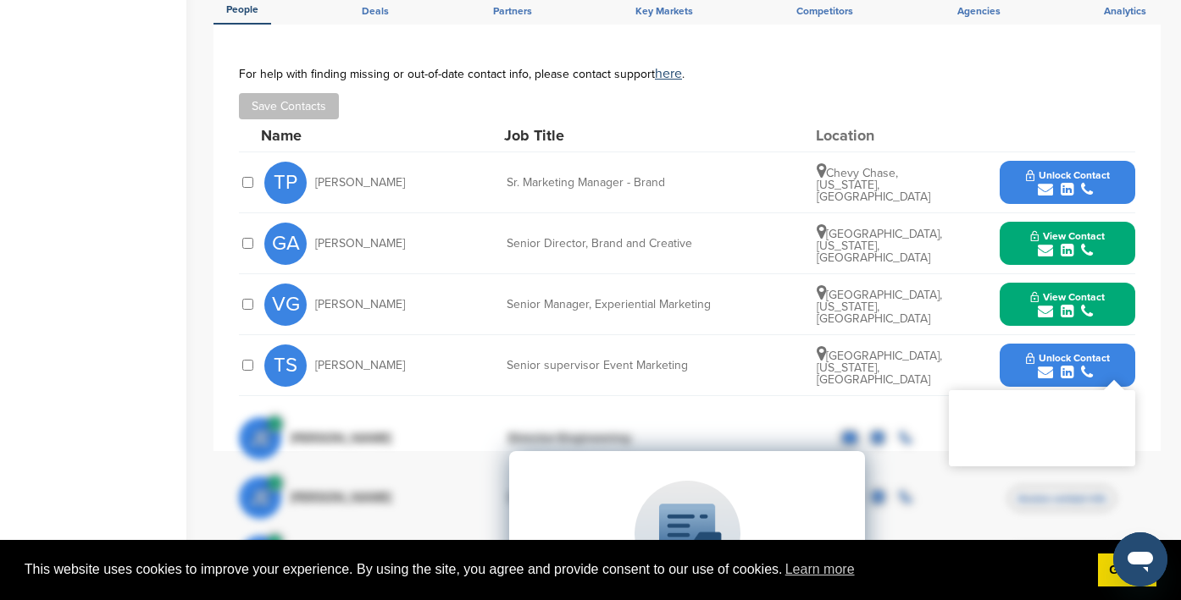
click at [1045, 365] on icon "submit" at bounding box center [1044, 372] width 15 height 15
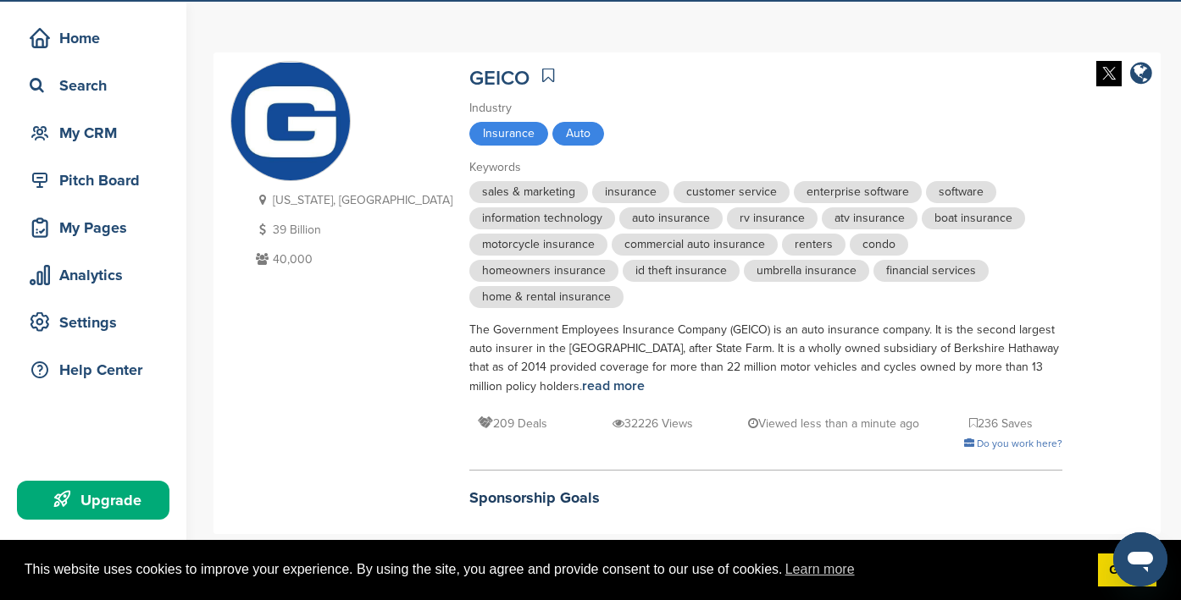
scroll to position [0, 0]
